Goal: Information Seeking & Learning: Learn about a topic

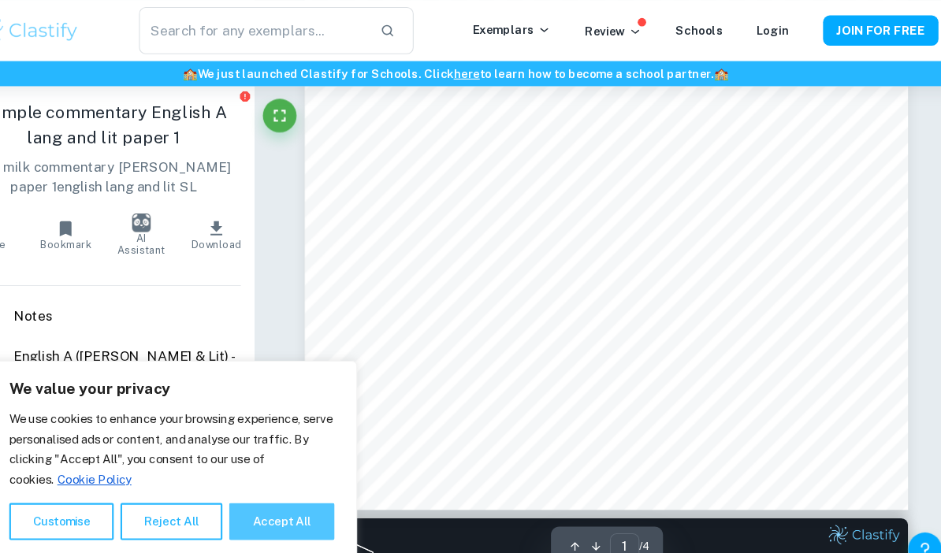
scroll to position [350, 0]
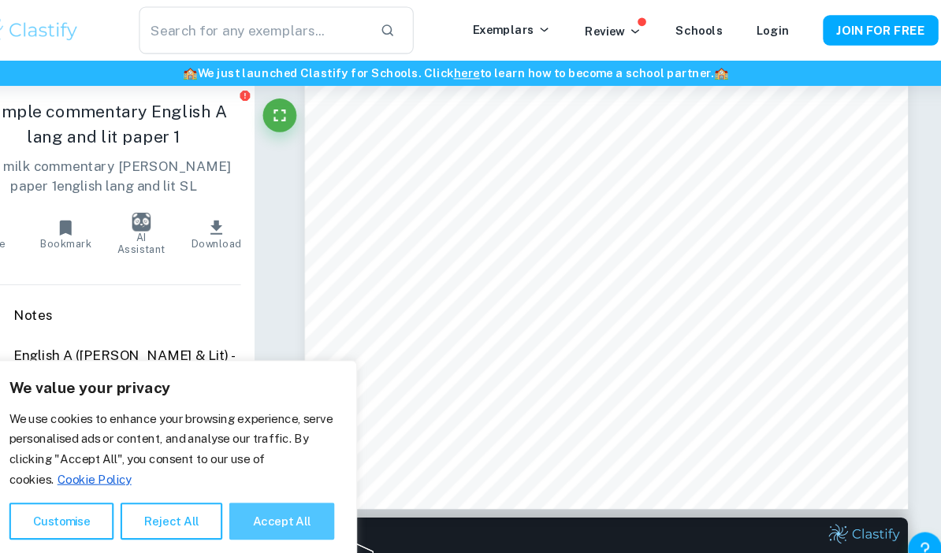
click at [268, 505] on button "Accept All" at bounding box center [307, 487] width 98 height 35
checkbox input "true"
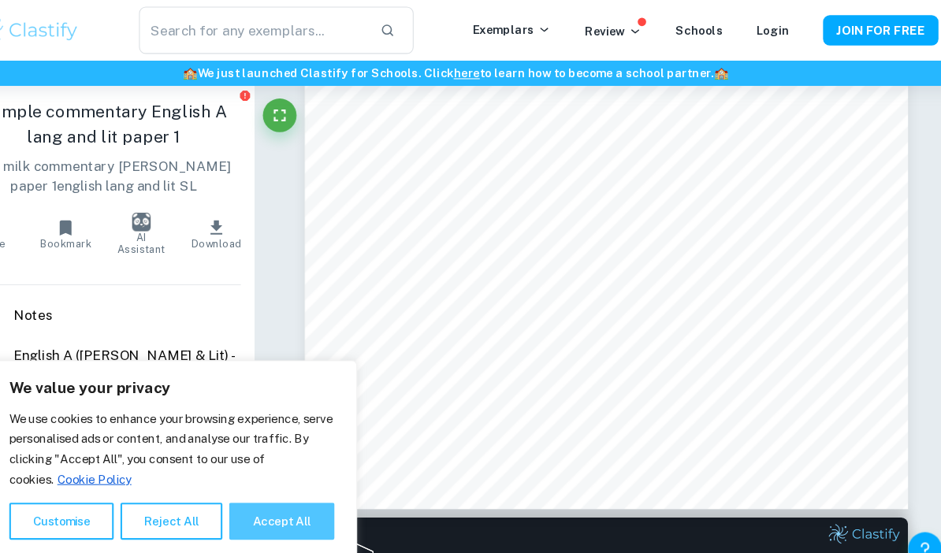
checkbox input "true"
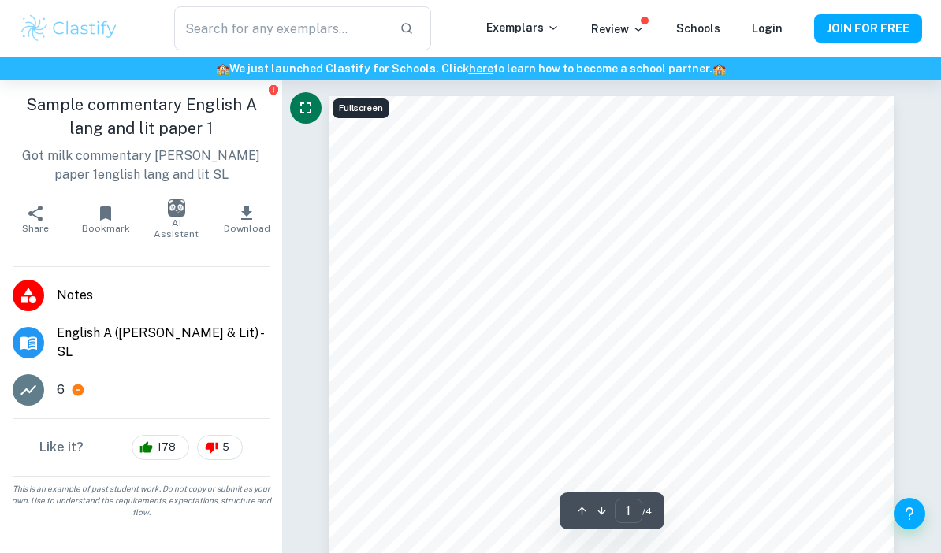
scroll to position [360, 0]
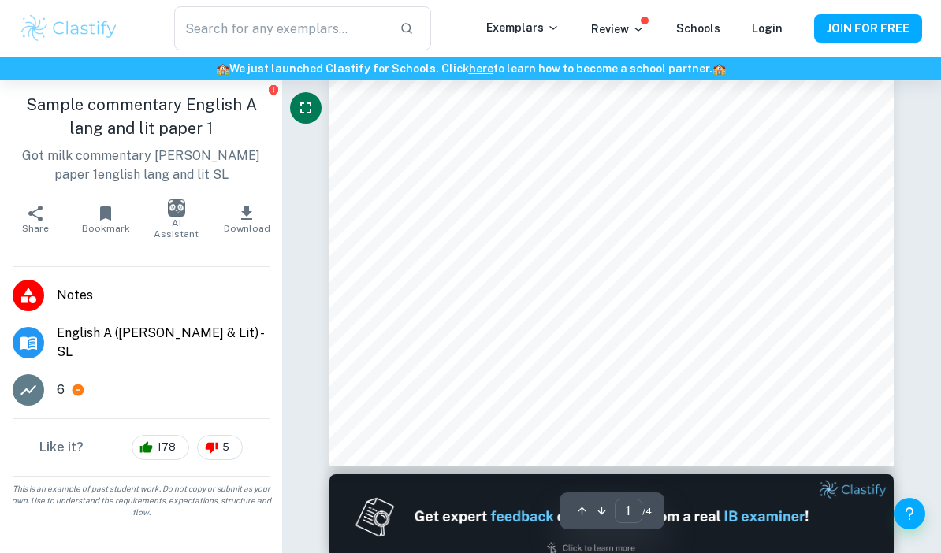
click at [303, 121] on button "Fullscreen" at bounding box center [306, 108] width 32 height 32
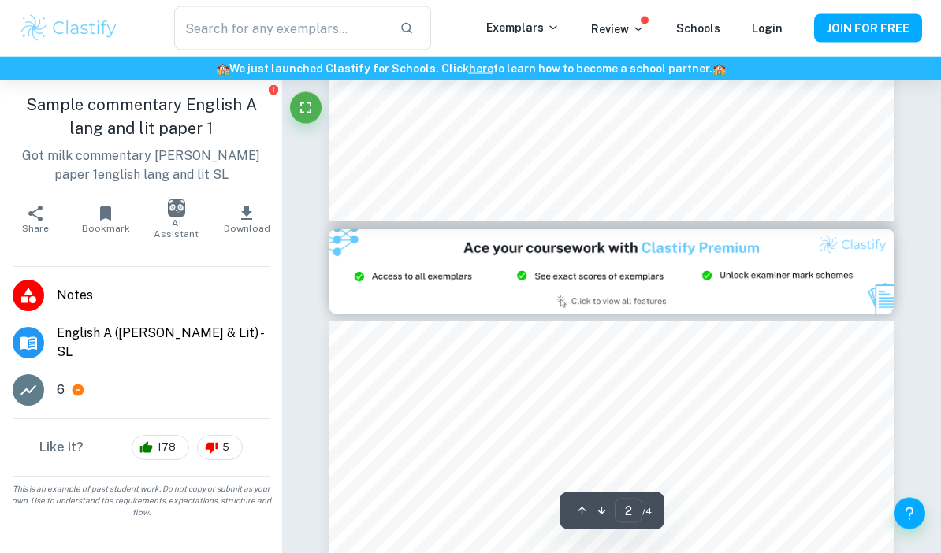
scroll to position [1432, 0]
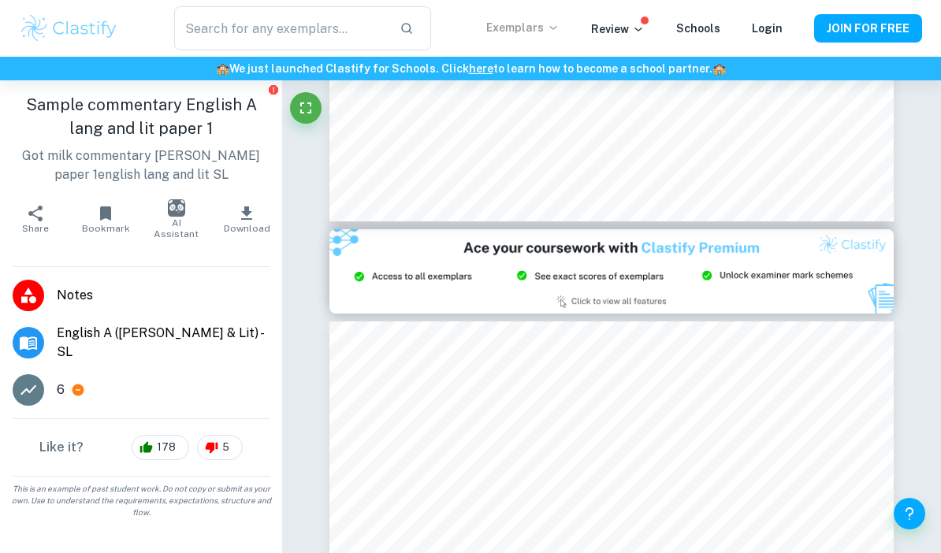
click at [520, 27] on p "Exemplars" at bounding box center [522, 27] width 73 height 17
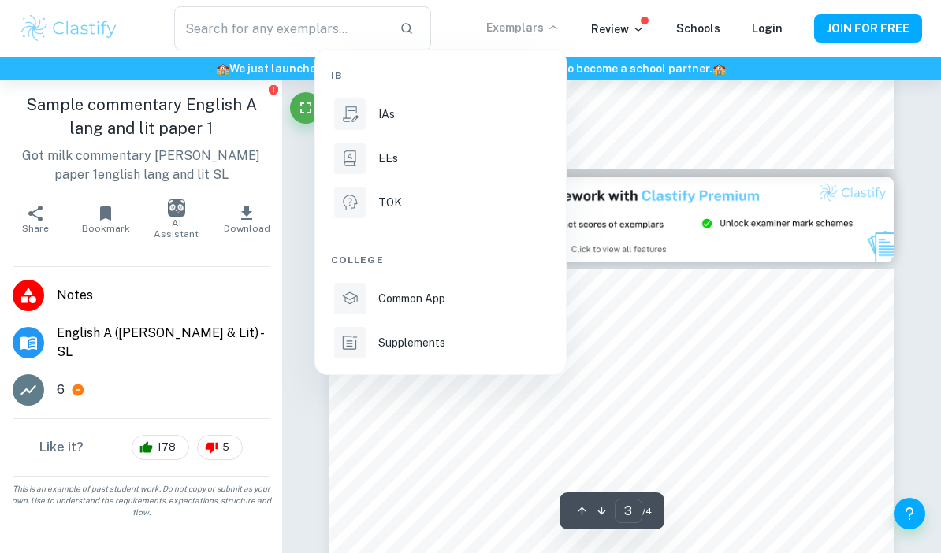
type input "2"
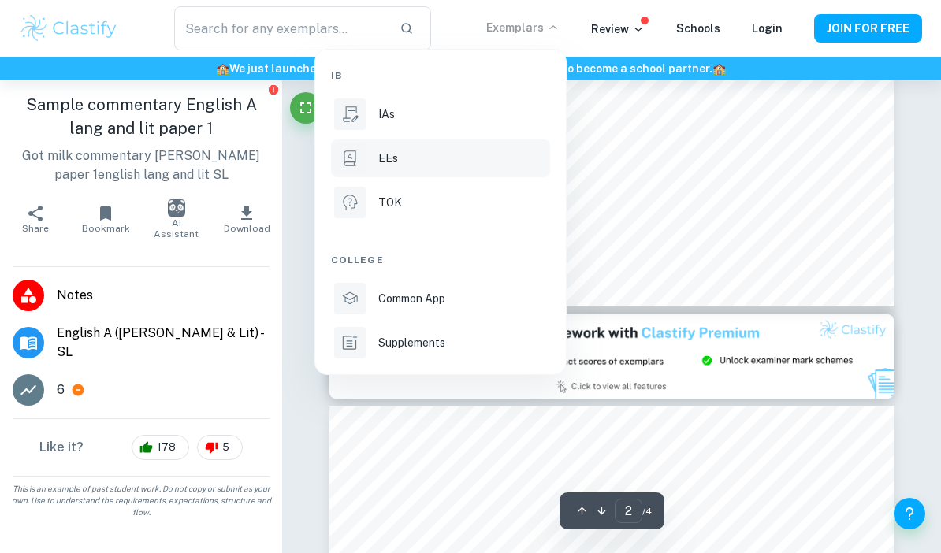
scroll to position [1346, 0]
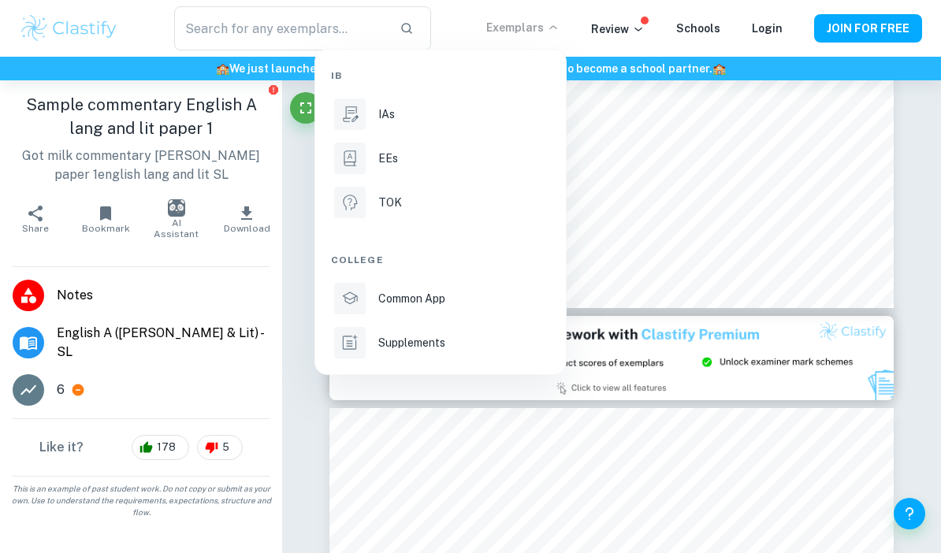
click at [303, 191] on div at bounding box center [470, 276] width 941 height 553
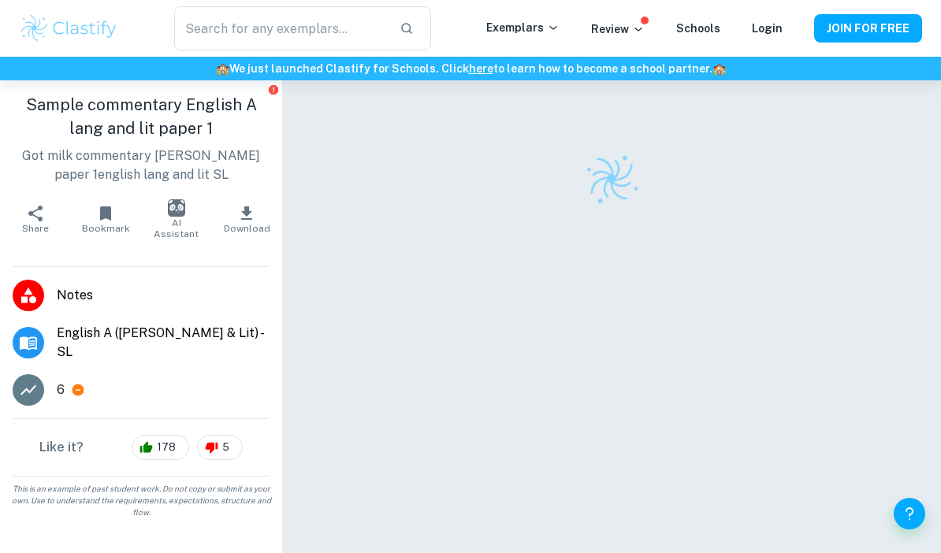
click at [94, 30] on img at bounding box center [69, 29] width 100 height 32
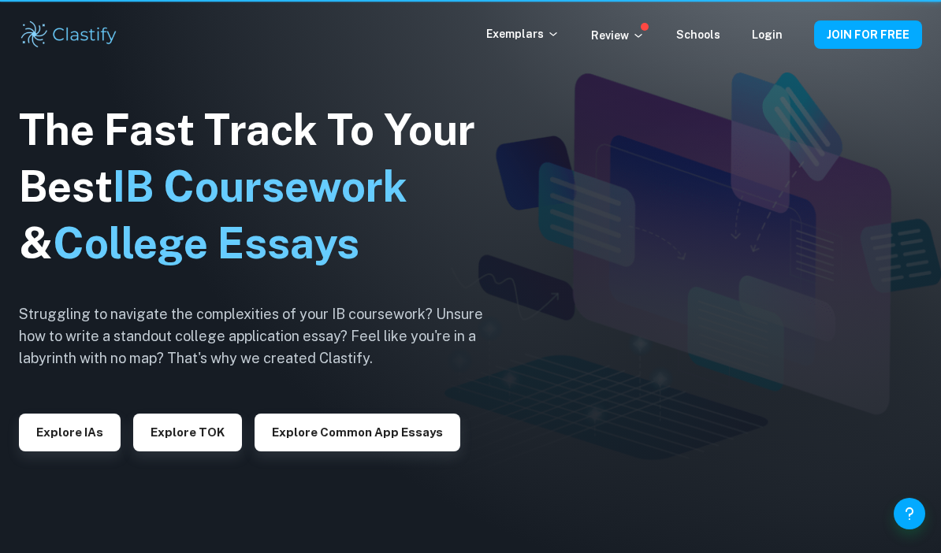
click at [94, 29] on img at bounding box center [69, 35] width 100 height 32
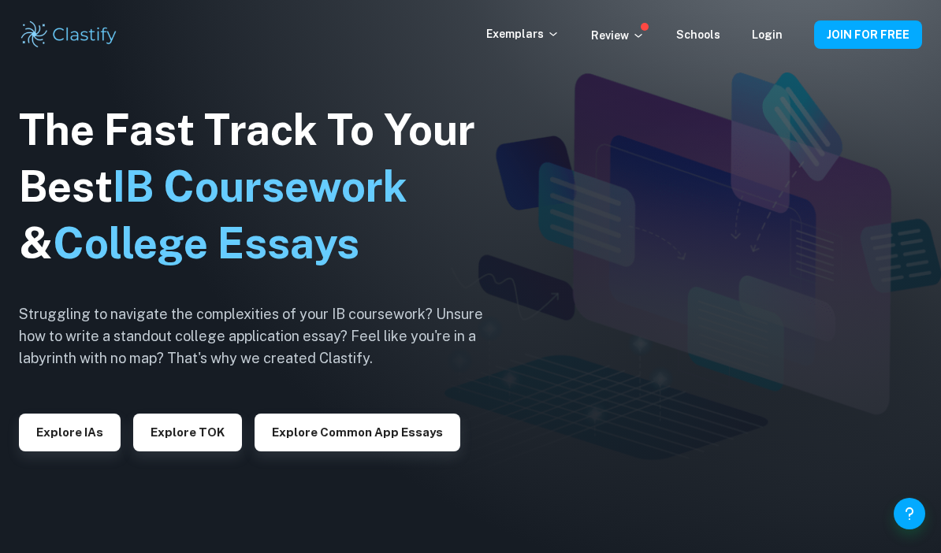
click at [113, 32] on img at bounding box center [69, 35] width 100 height 32
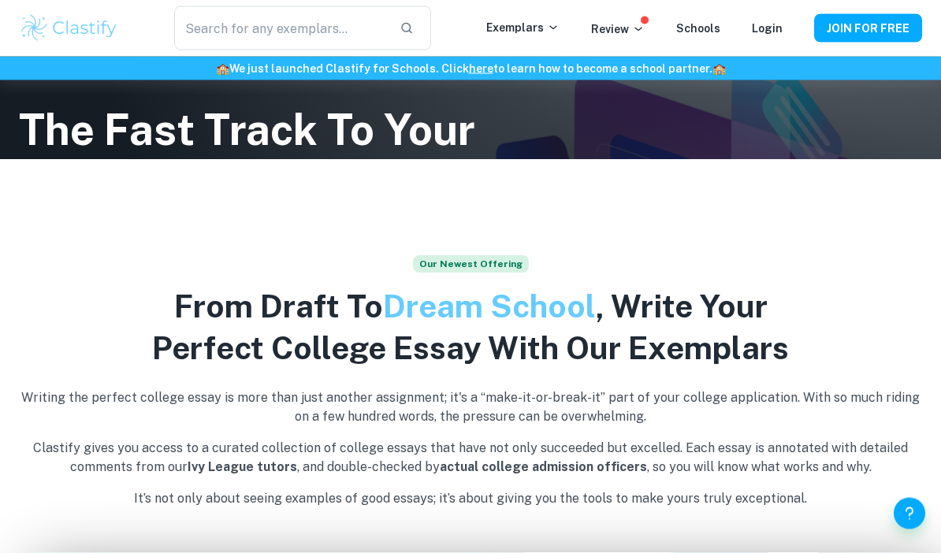
scroll to position [495, 0]
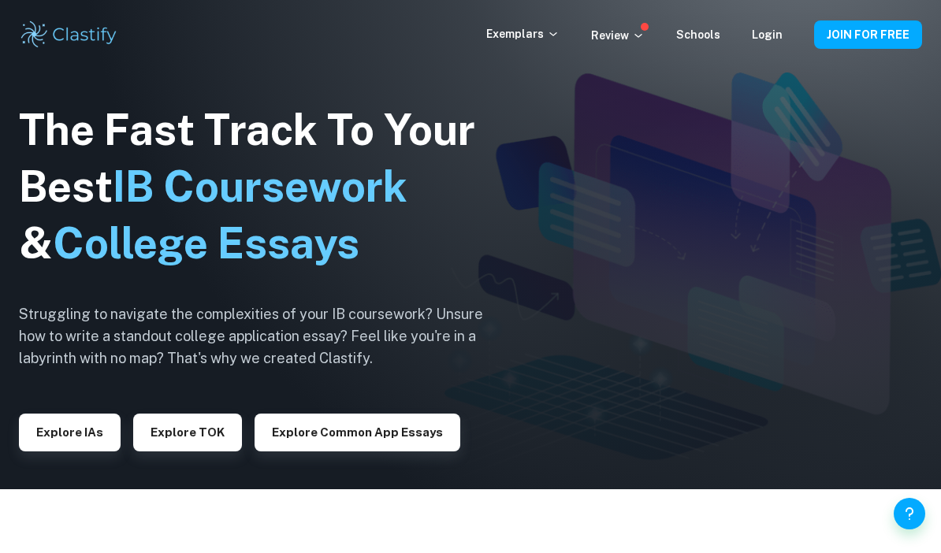
scroll to position [63, 0]
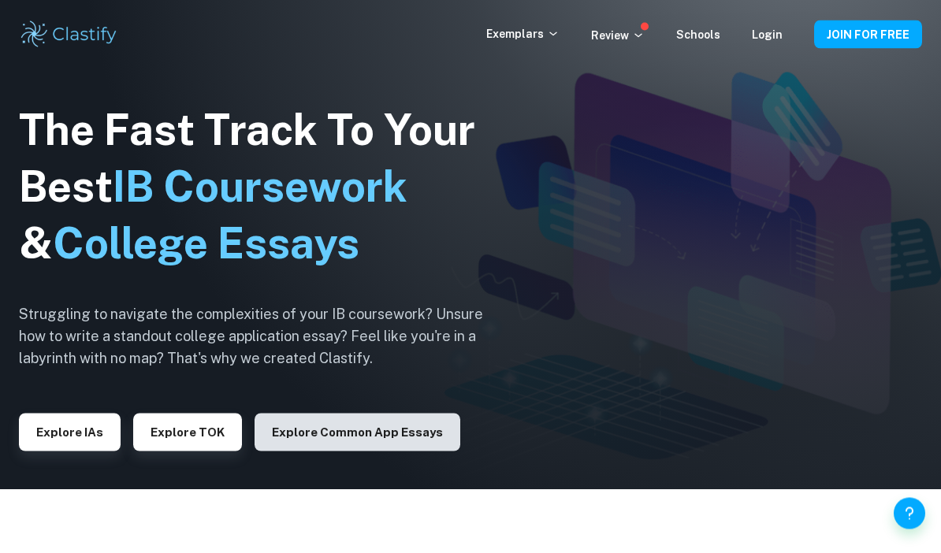
click at [366, 451] on button "Explore Common App essays" at bounding box center [357, 433] width 206 height 38
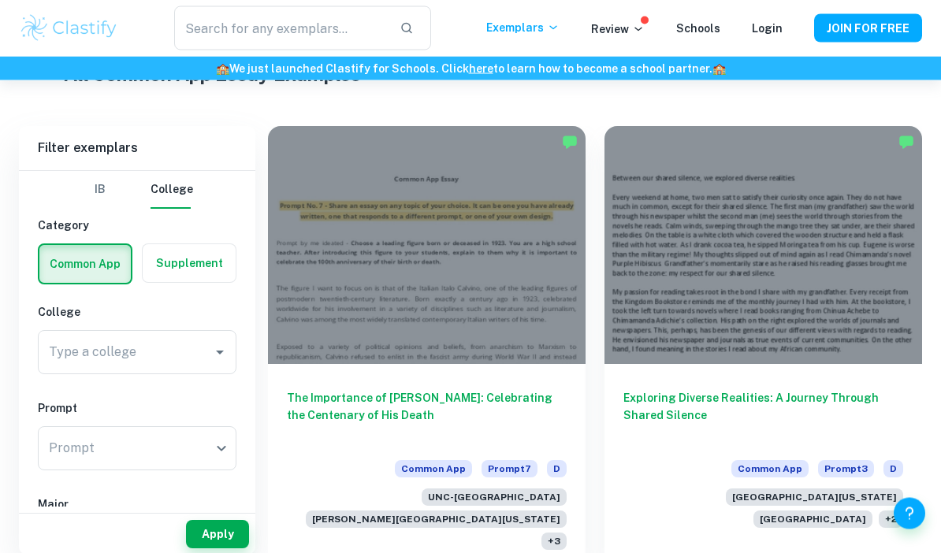
scroll to position [414, 0]
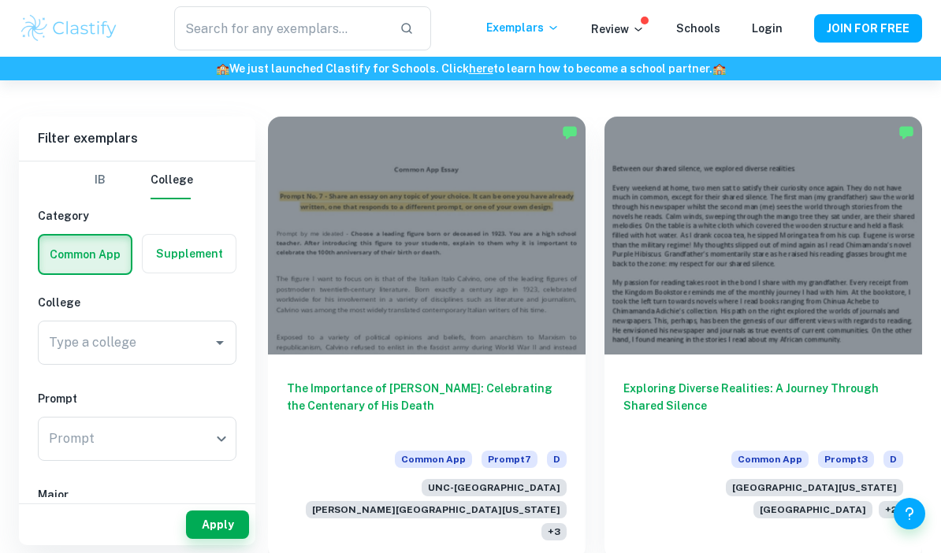
click at [103, 181] on button "IB" at bounding box center [100, 181] width 38 height 38
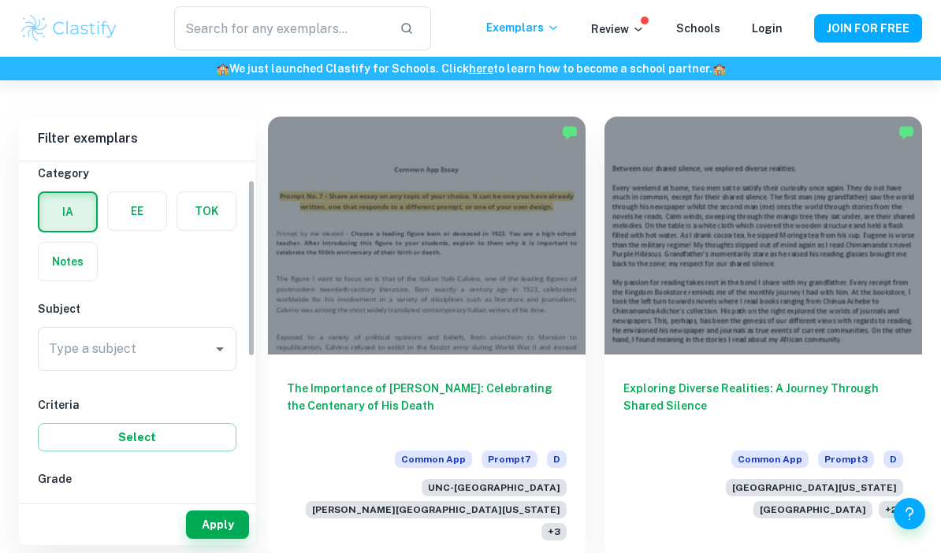
scroll to position [69, 0]
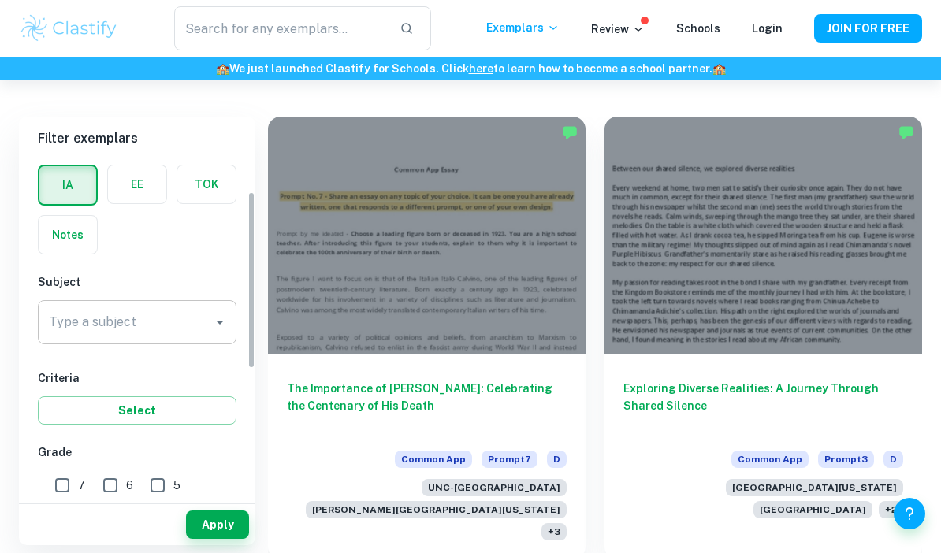
click at [194, 302] on div "Type a subject" at bounding box center [137, 322] width 199 height 44
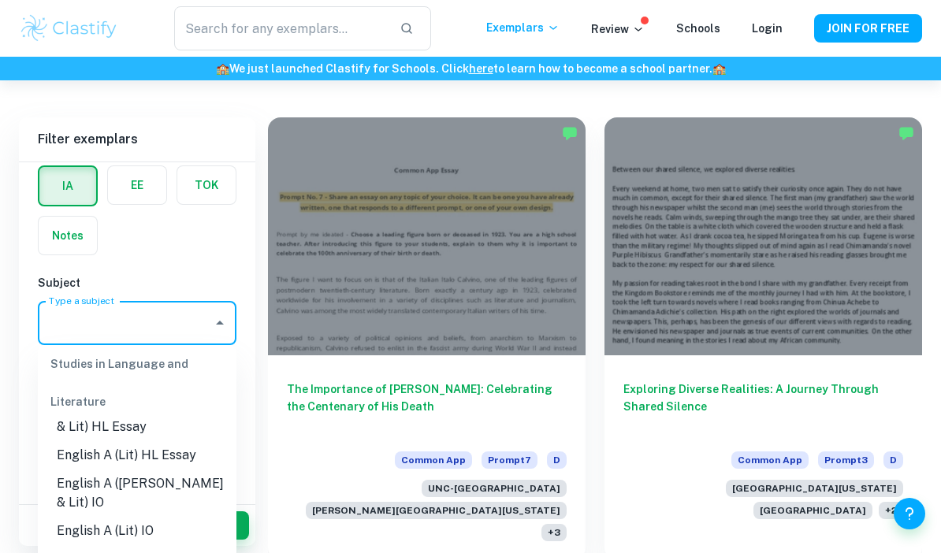
scroll to position [202, 0]
click at [147, 445] on li "English A (Lit) HL Essay" at bounding box center [137, 457] width 199 height 28
type input "English A (Lit) HL Essay"
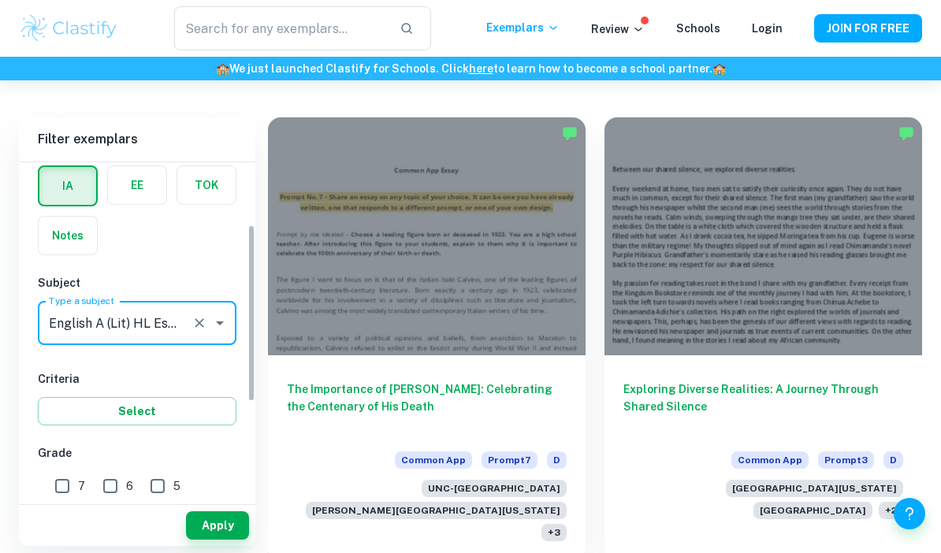
scroll to position [159, 0]
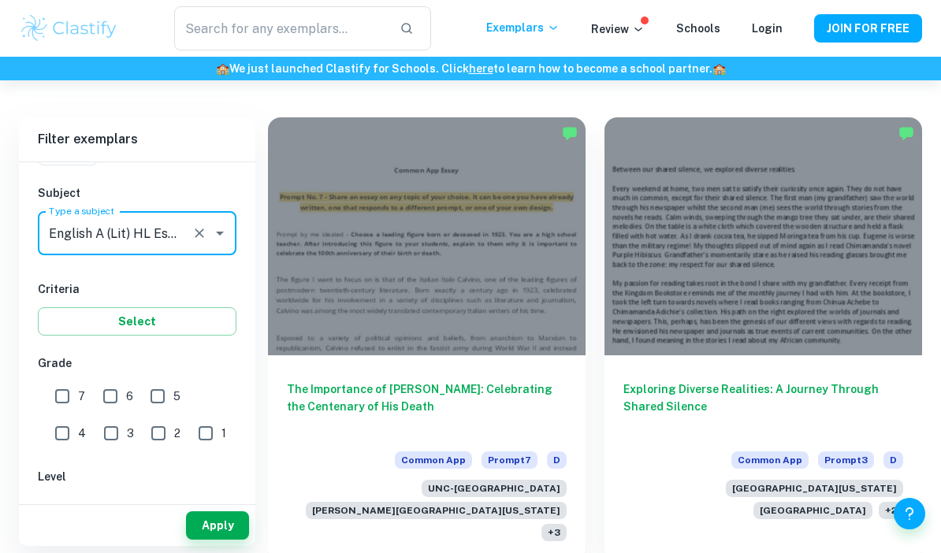
click at [110, 399] on input "6" at bounding box center [111, 397] width 32 height 32
checkbox input "true"
click at [56, 399] on input "7" at bounding box center [62, 397] width 32 height 32
checkbox input "true"
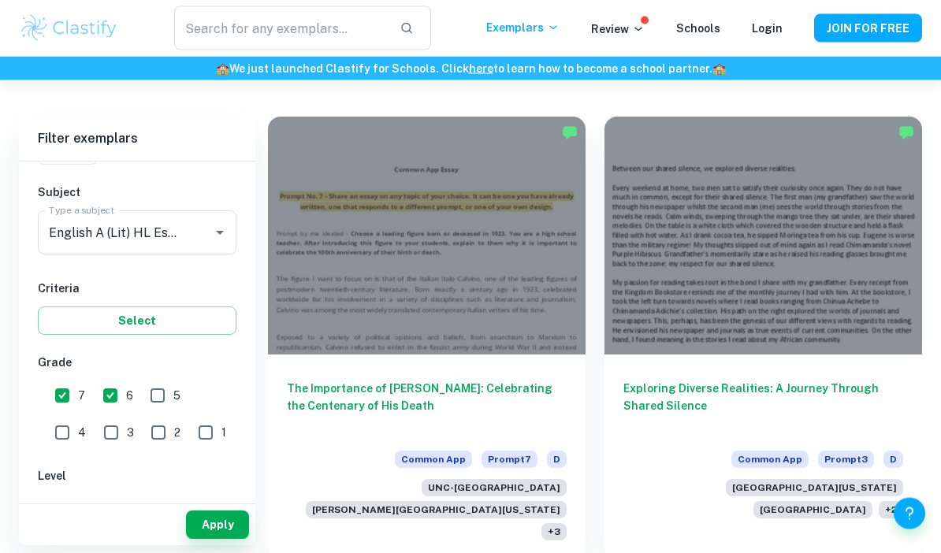
scroll to position [414, 0]
click at [117, 514] on input "SL" at bounding box center [121, 511] width 32 height 32
checkbox input "true"
click at [240, 539] on button "Apply" at bounding box center [217, 525] width 63 height 28
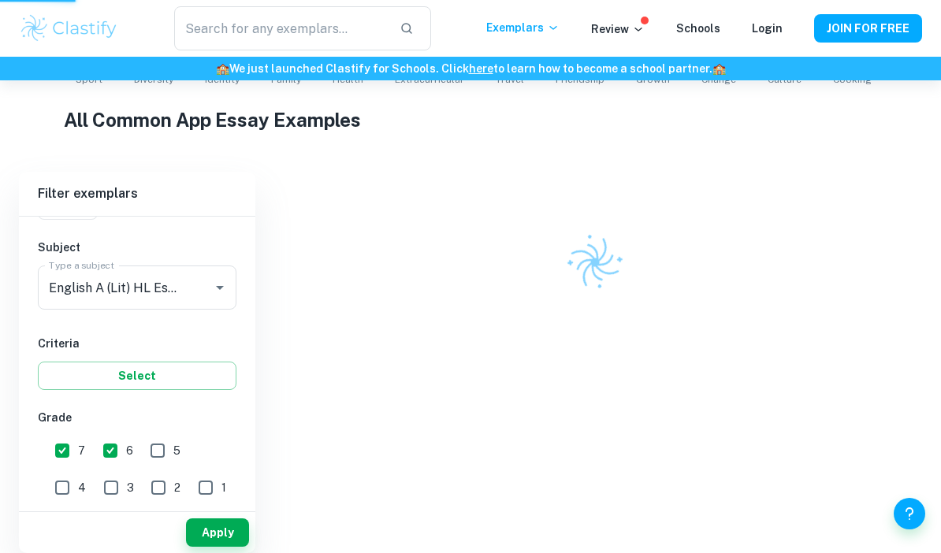
scroll to position [344, 0]
